Goal: Check status: Check status

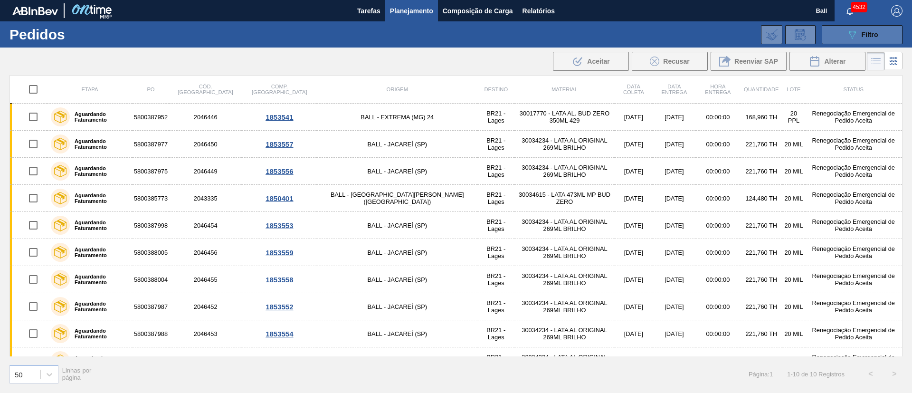
click at [860, 38] on div "089F7B8B-B2A5-4AFE-B5C0-19BA573D28AC Filtro" at bounding box center [862, 34] width 32 height 11
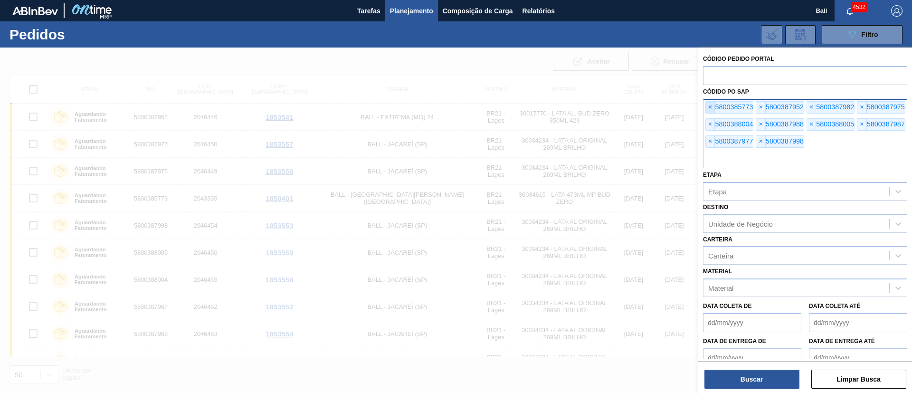
click at [713, 107] on span "×" at bounding box center [710, 107] width 9 height 11
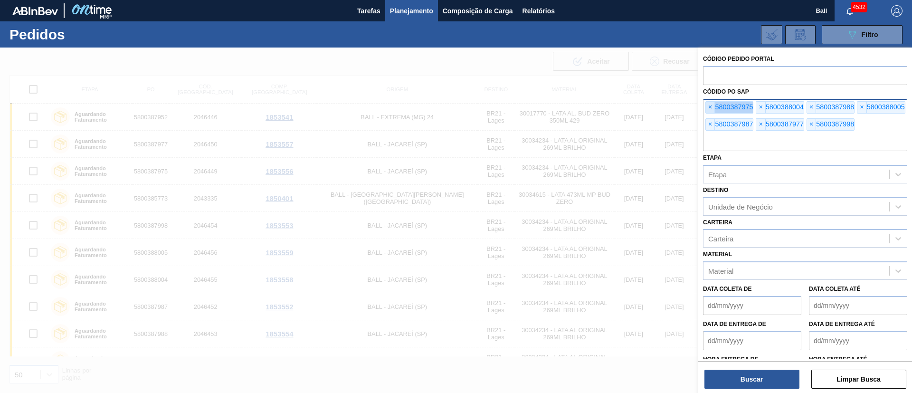
click at [713, 107] on span "×" at bounding box center [710, 107] width 9 height 11
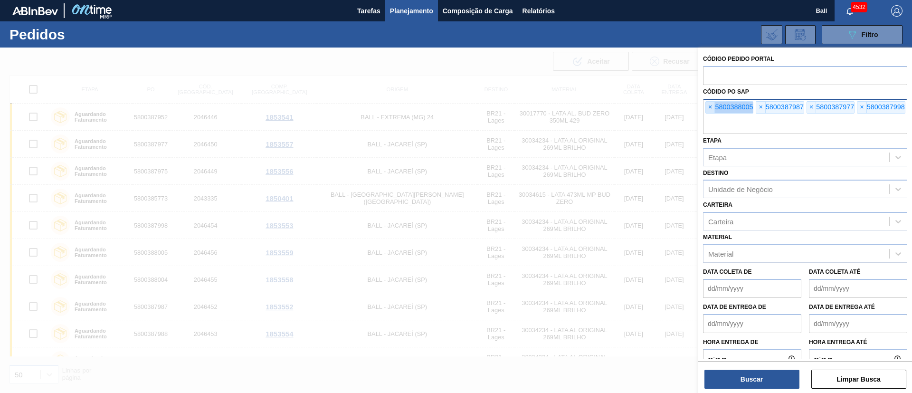
click at [713, 107] on span "×" at bounding box center [710, 107] width 9 height 11
click at [713, 116] on input "text" at bounding box center [805, 125] width 204 height 18
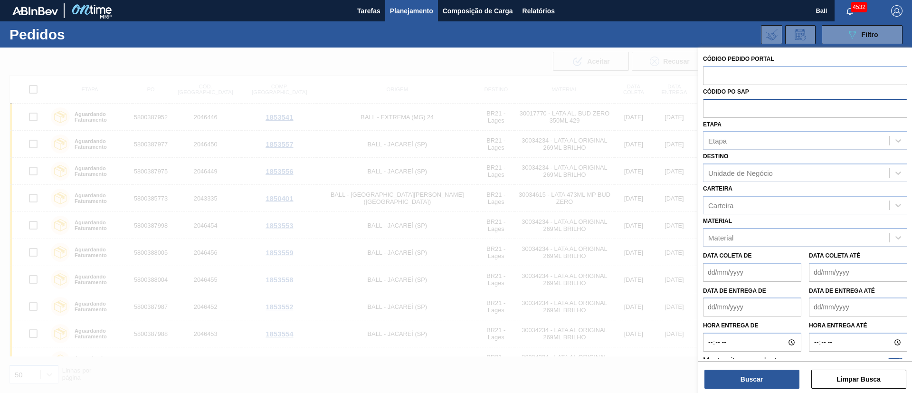
click at [713, 107] on input "text" at bounding box center [805, 108] width 204 height 18
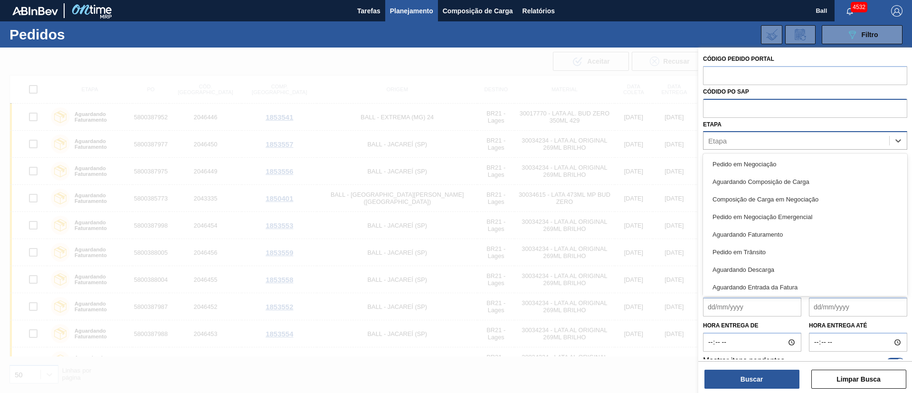
click at [731, 137] on div "Etapa" at bounding box center [796, 141] width 186 height 14
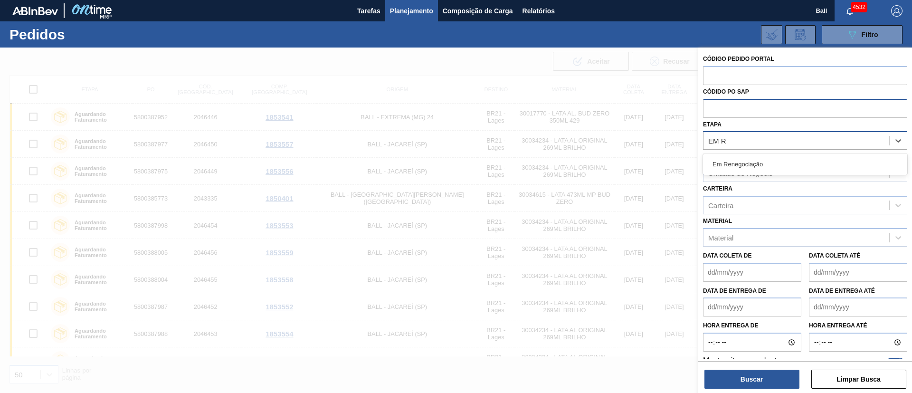
type input "EM RE"
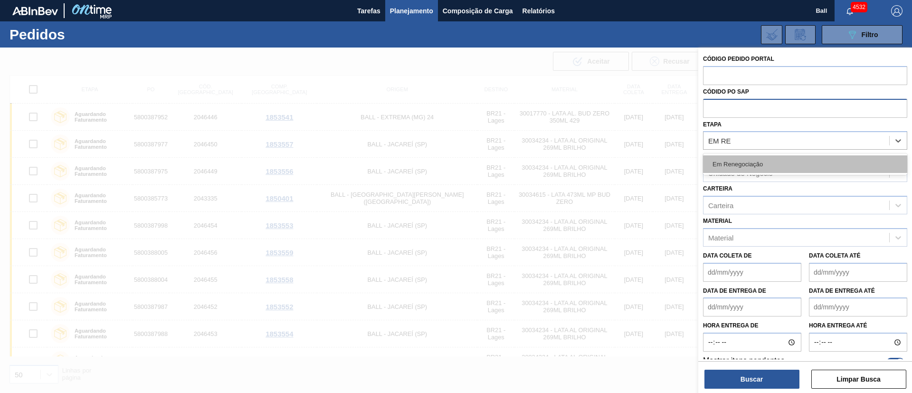
click at [750, 158] on div "Em Renegociação" at bounding box center [805, 164] width 204 height 18
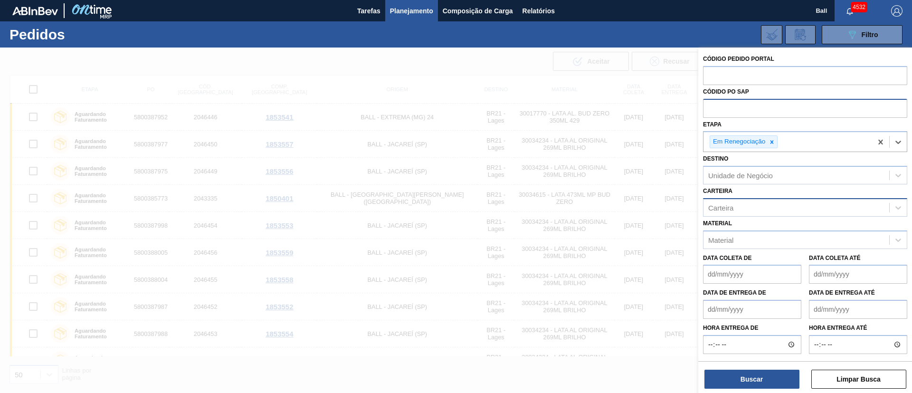
click at [737, 212] on div "Carteira" at bounding box center [796, 207] width 186 height 14
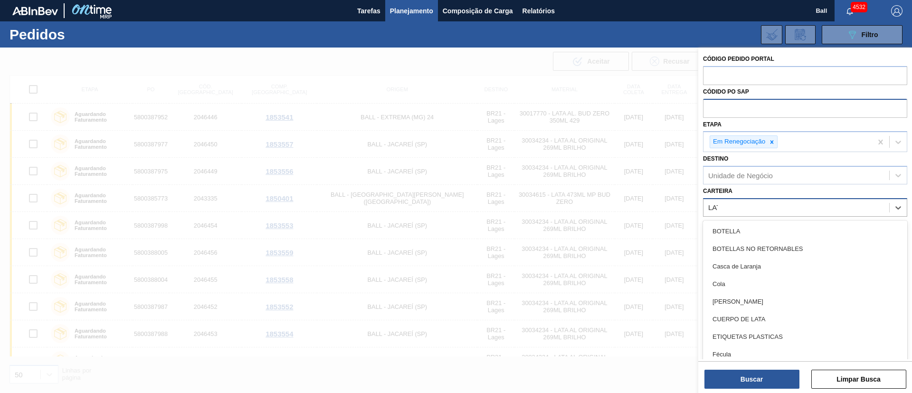
type input "LATA"
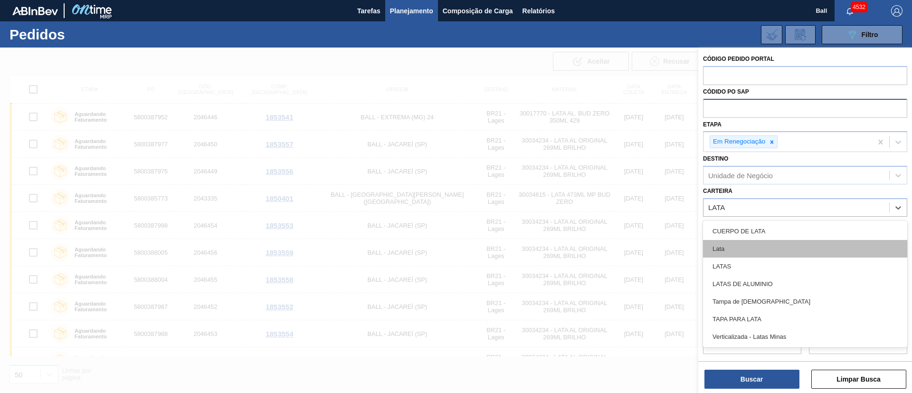
click at [739, 249] on div "Lata" at bounding box center [805, 249] width 204 height 18
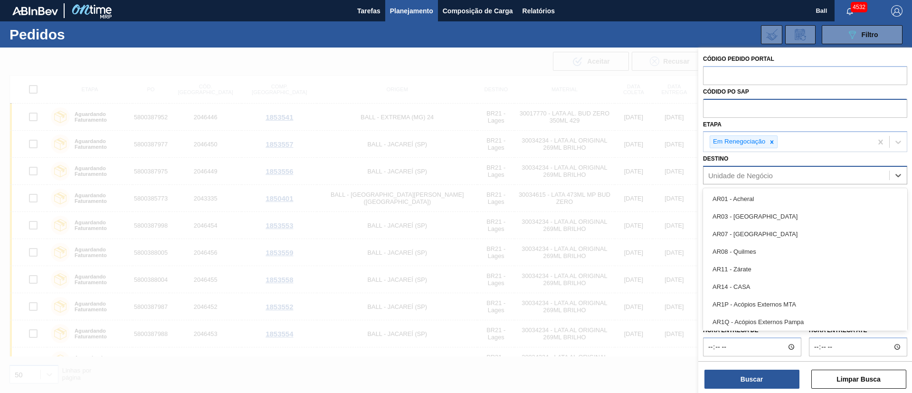
click at [742, 176] on div "Unidade de Negócio" at bounding box center [740, 175] width 65 height 8
type input "LAG"
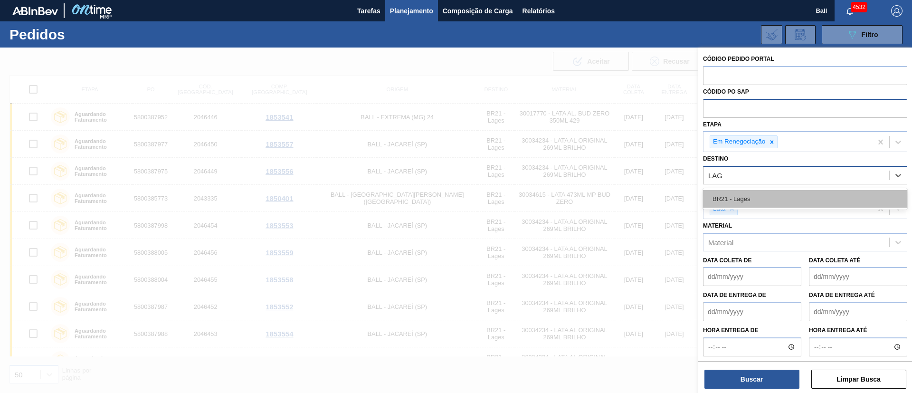
click at [762, 194] on div "BR21 - Lages" at bounding box center [805, 199] width 204 height 18
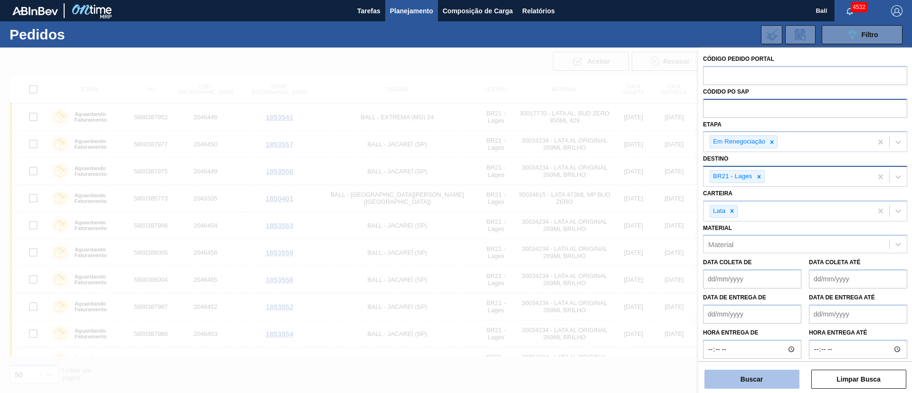
click at [751, 374] on button "Buscar" at bounding box center [751, 378] width 95 height 19
